Goal: Share content: Share content

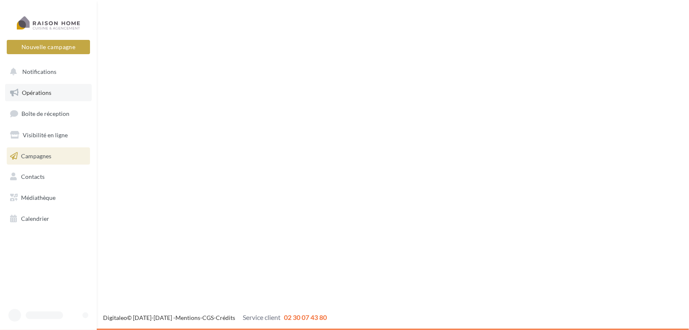
click at [42, 84] on link "Opérations" at bounding box center [48, 93] width 87 height 18
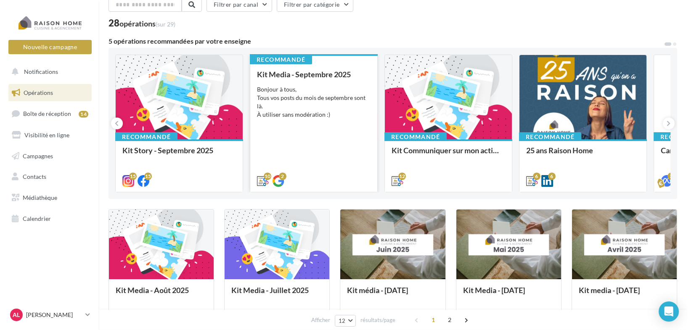
scroll to position [34, 0]
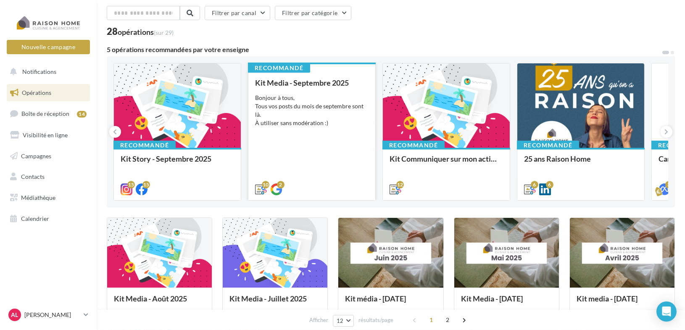
click at [323, 119] on div "Bonjour à tous, Tous vos posts du mois de septembre sont là. À utiliser sans mo…" at bounding box center [312, 111] width 114 height 34
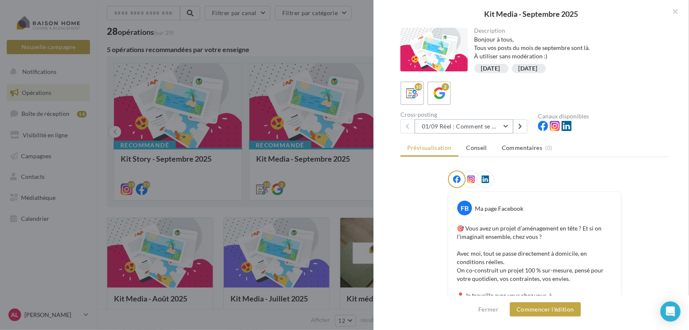
click at [507, 126] on button "01/09 Réel : Comment se passe un projet Raison Home ?" at bounding box center [464, 126] width 98 height 14
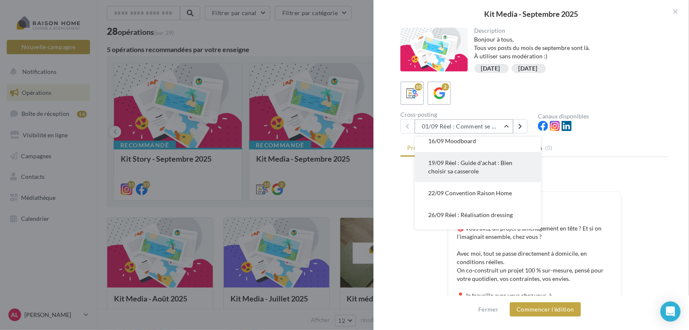
scroll to position [135, 0]
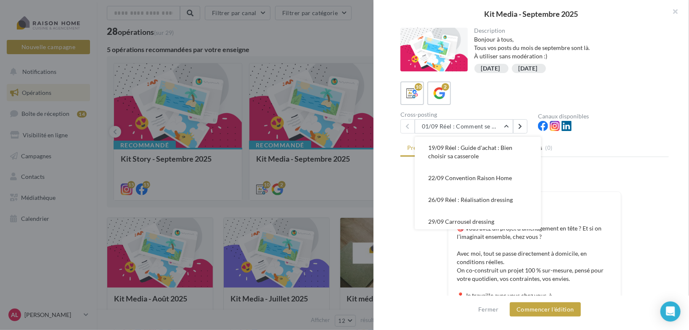
click at [494, 178] on span "22/09 Convention Raison Home" at bounding box center [470, 177] width 84 height 7
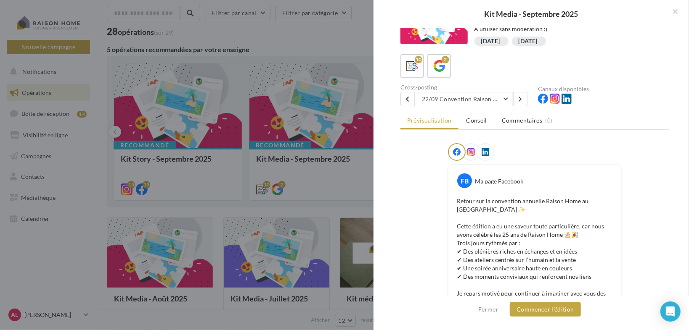
scroll to position [14, 0]
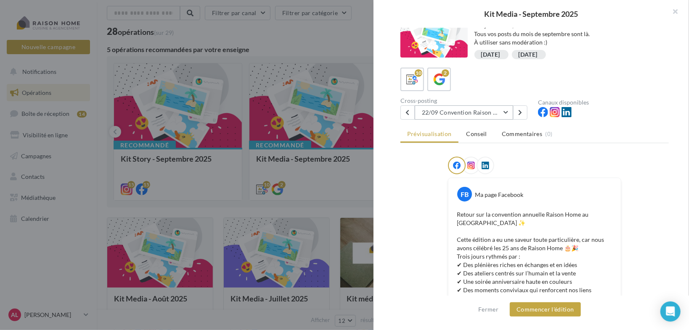
click at [503, 113] on button "22/09 Convention Raison Home" at bounding box center [464, 113] width 98 height 14
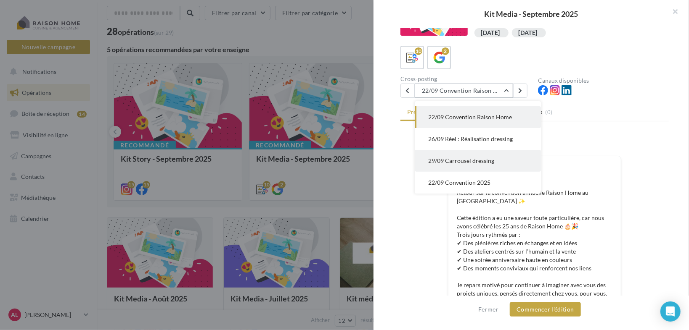
scroll to position [48, 0]
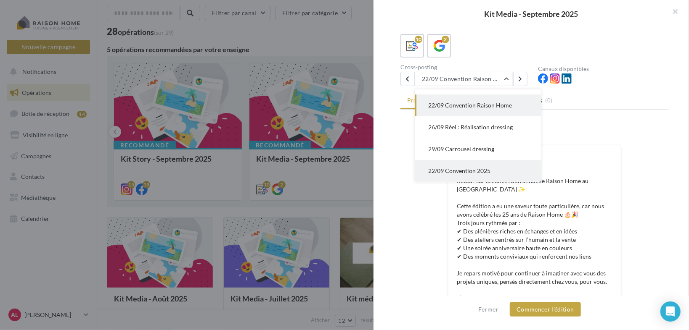
click at [484, 170] on span "22/09 Convention 2025" at bounding box center [459, 170] width 62 height 7
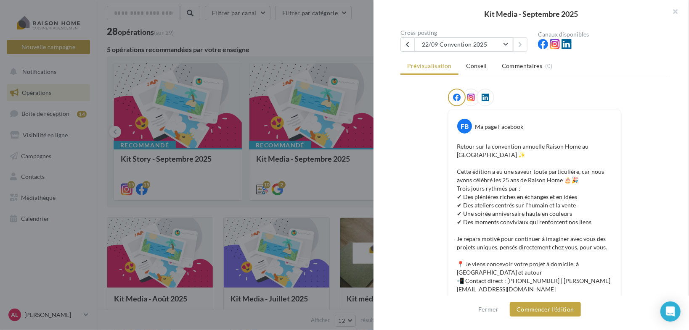
scroll to position [81, 0]
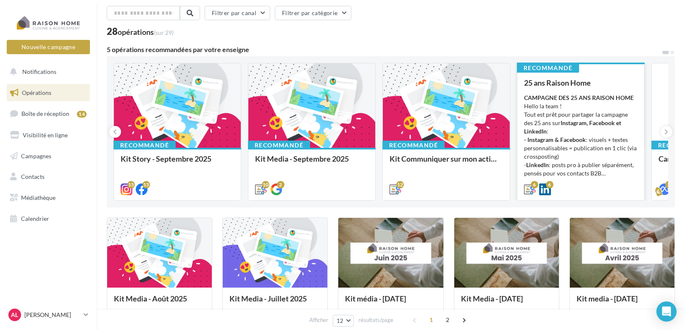
click at [598, 116] on div "CAMPAGNE DES 25 ANS RAISON HOME Hello la team ! Tout est prêt pour partager la …" at bounding box center [581, 136] width 114 height 84
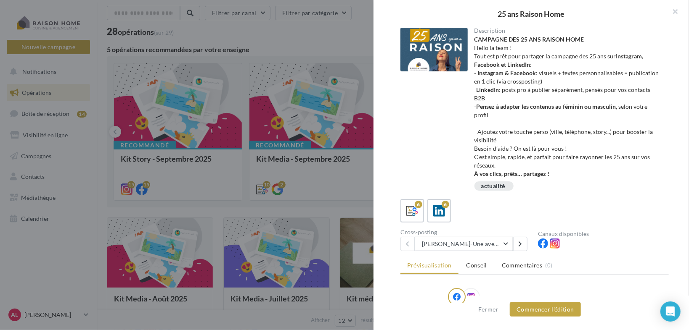
click at [504, 245] on button "Avril-Une aventure humaine depuis 25 ans" at bounding box center [464, 244] width 98 height 14
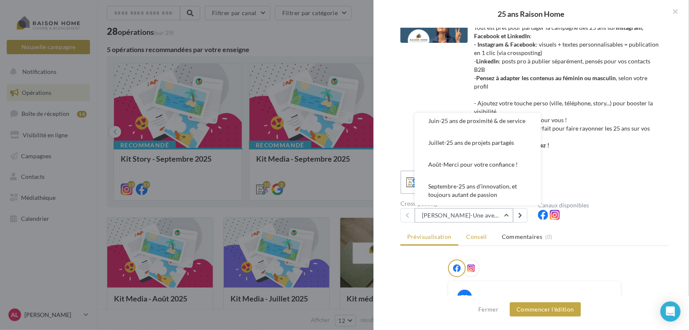
scroll to position [67, 0]
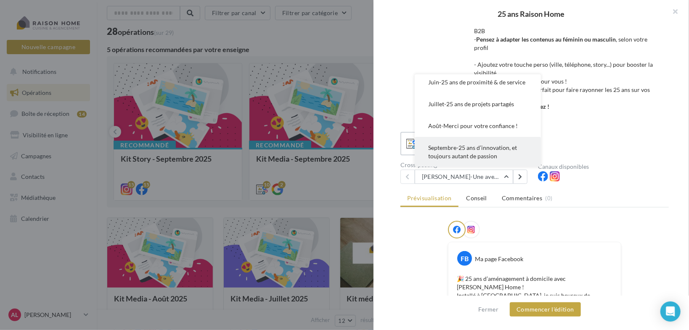
click at [473, 147] on span "Septembre-25 ans d’innovation, et toujours autant de passion" at bounding box center [472, 152] width 89 height 16
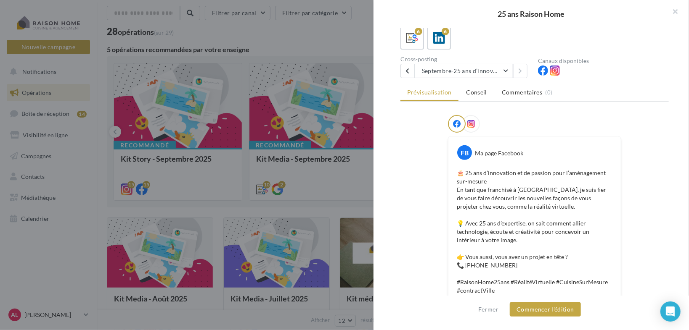
scroll to position [90, 0]
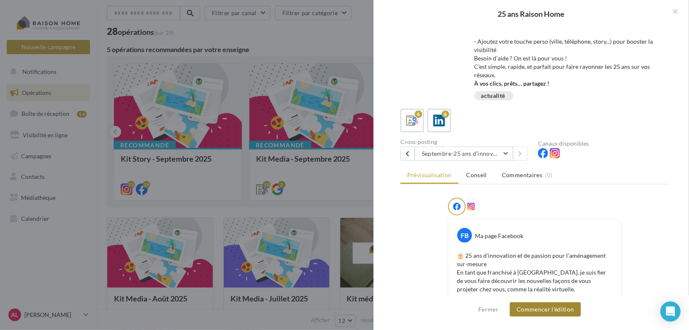
click at [552, 315] on button "Commencer l'édition" at bounding box center [545, 310] width 71 height 14
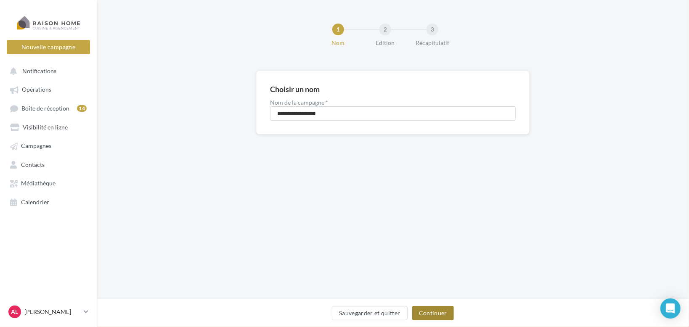
click at [431, 310] on button "Continuer" at bounding box center [433, 313] width 42 height 14
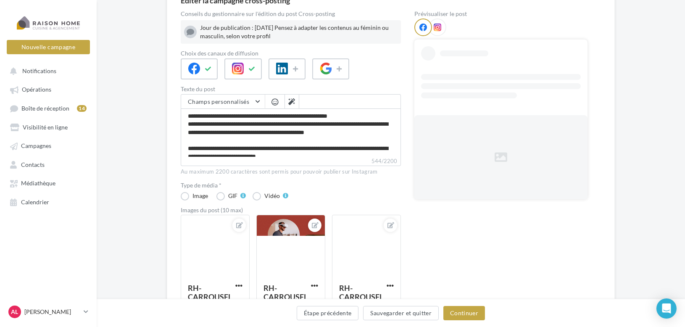
scroll to position [168, 0]
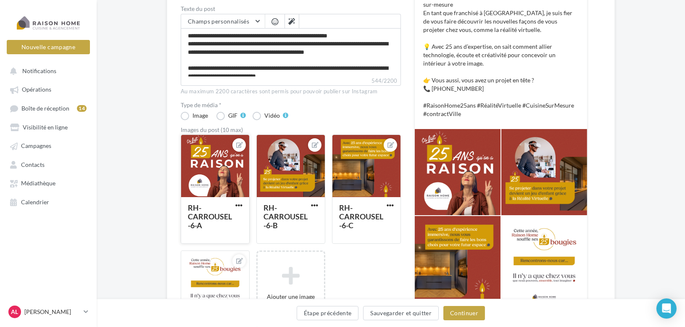
click at [229, 170] on div at bounding box center [215, 166] width 68 height 63
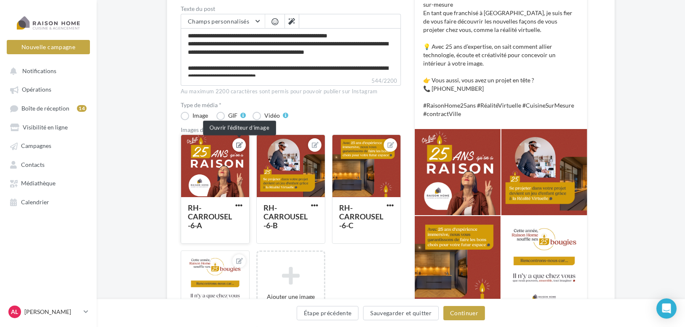
click at [239, 142] on icon at bounding box center [239, 145] width 7 height 6
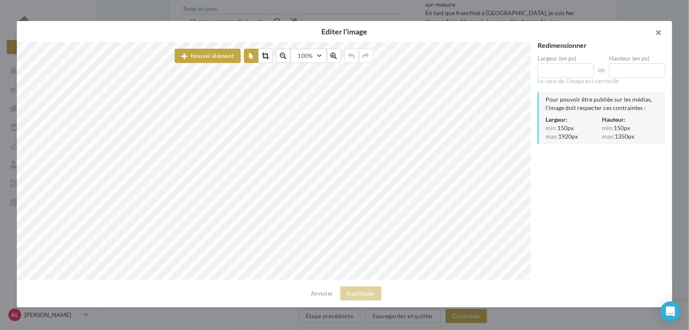
click at [657, 29] on button "button" at bounding box center [655, 33] width 34 height 25
